Goal: Task Accomplishment & Management: Use online tool/utility

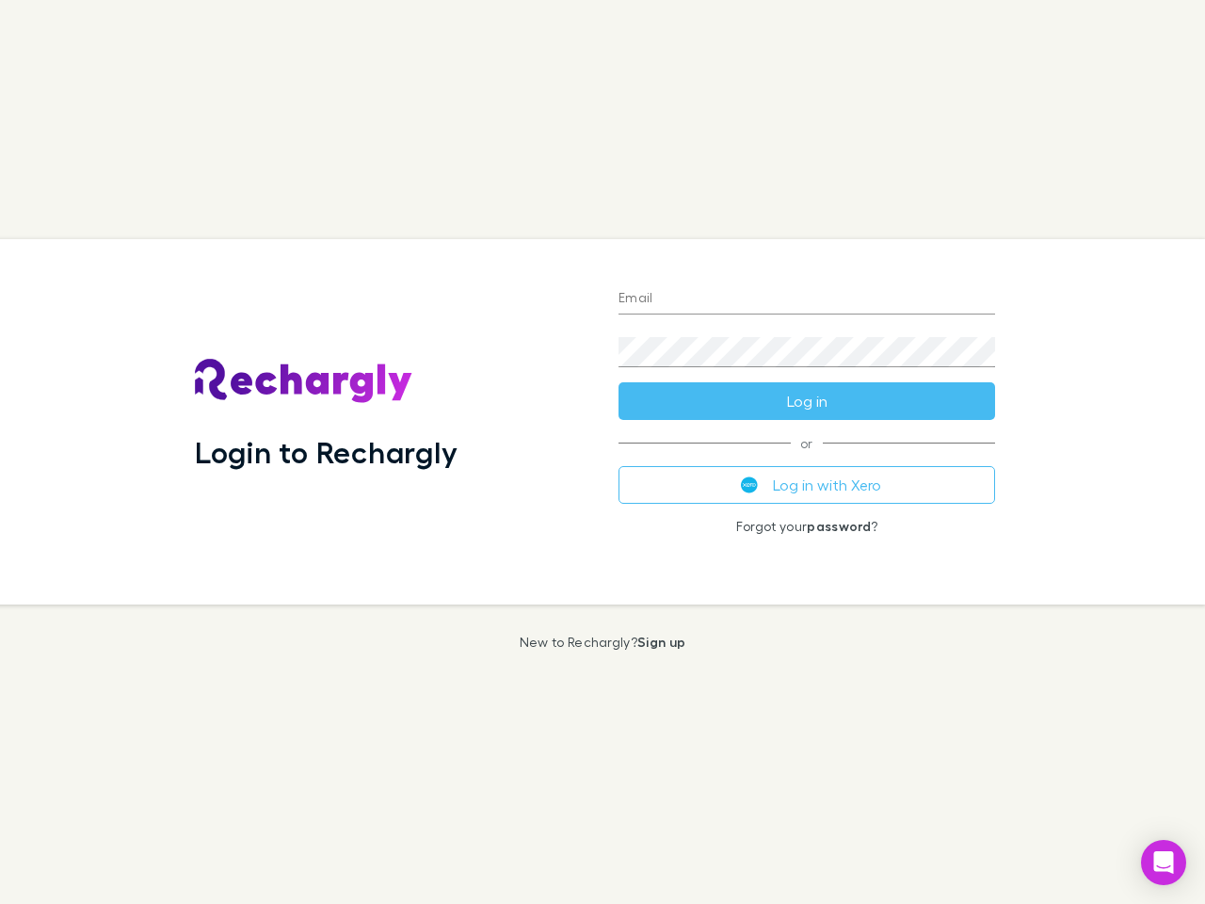
click at [602, 452] on div "Login to Rechargly" at bounding box center [392, 421] width 424 height 365
click at [807, 299] on input "Email" at bounding box center [806, 299] width 377 height 30
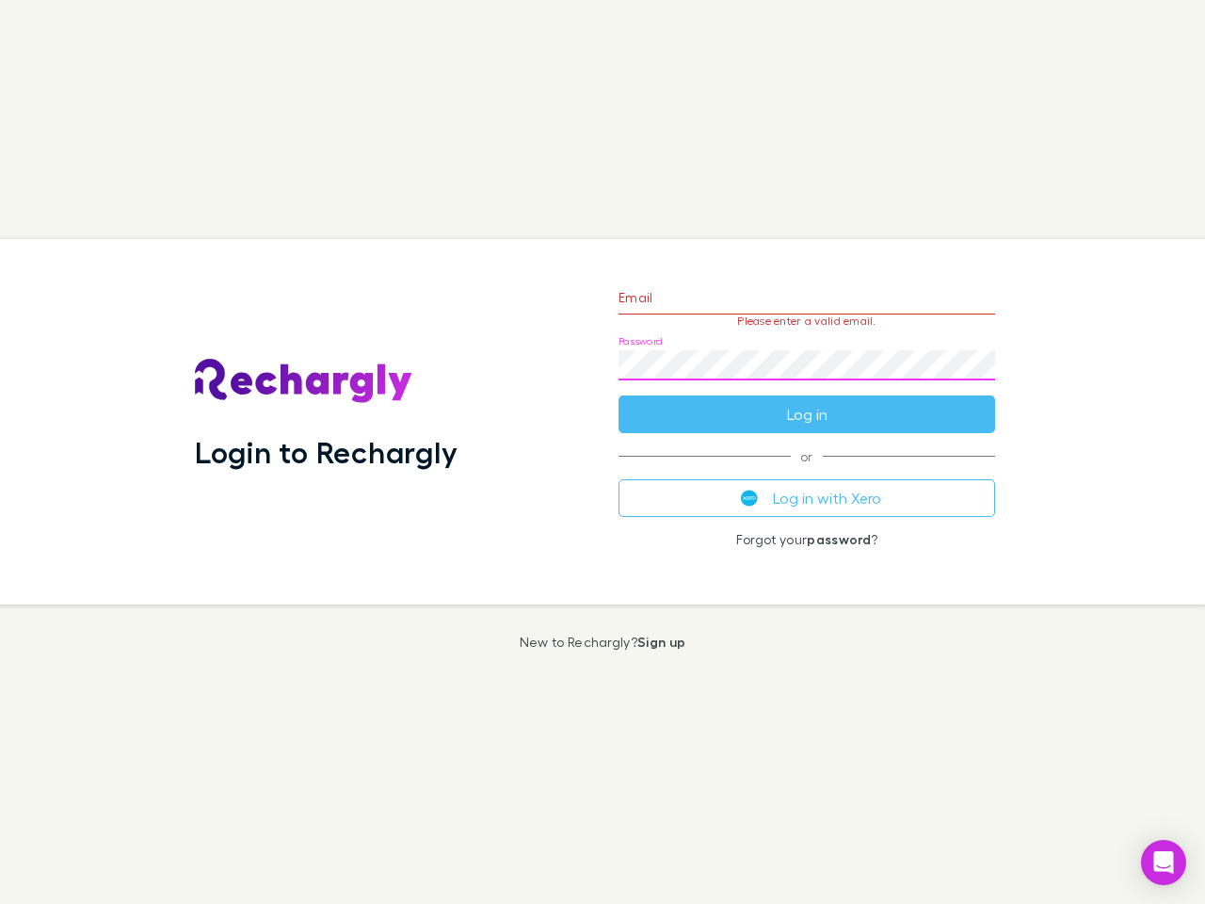
click at [807, 401] on form "Email Please enter a valid email. Password Log in" at bounding box center [806, 351] width 377 height 164
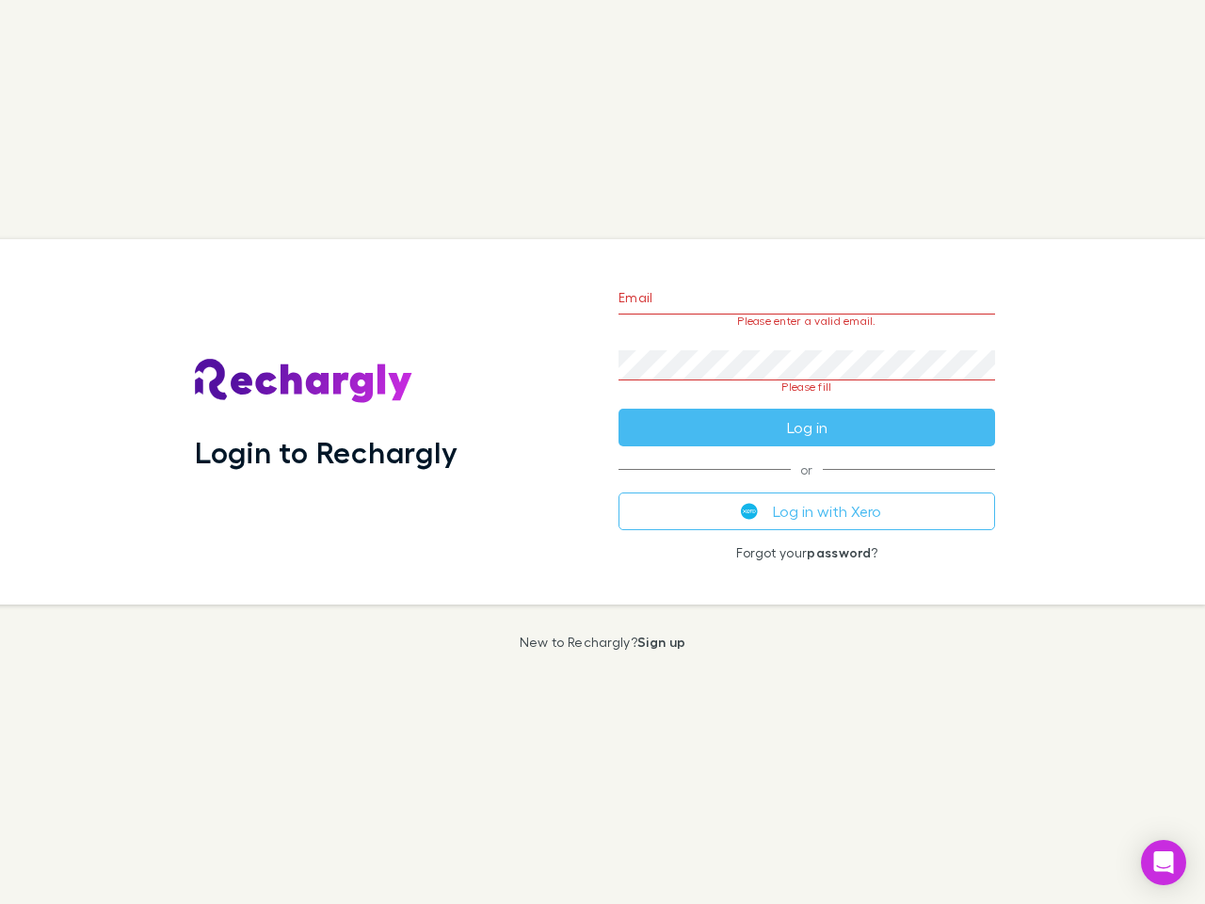
click at [807, 485] on div "Email Please enter a valid email. Password Please fill Log in or Log in with Xe…" at bounding box center [806, 421] width 407 height 365
click at [1164, 862] on icon "Open Intercom Messenger" at bounding box center [1164, 862] width 20 height 23
